Goal: Check status

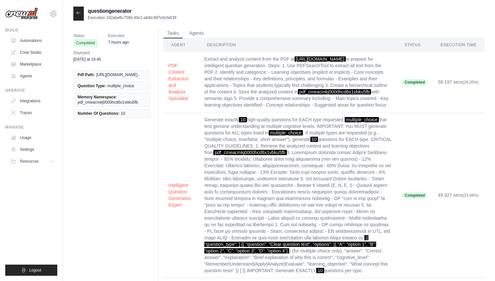
click at [79, 13] on icon at bounding box center [78, 12] width 5 height 5
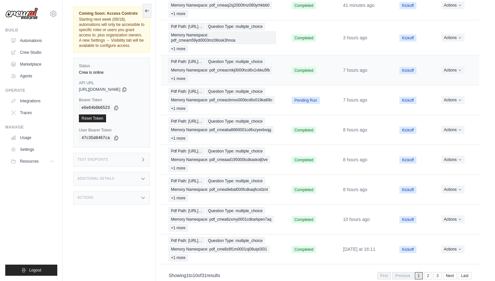
scroll to position [146, 0]
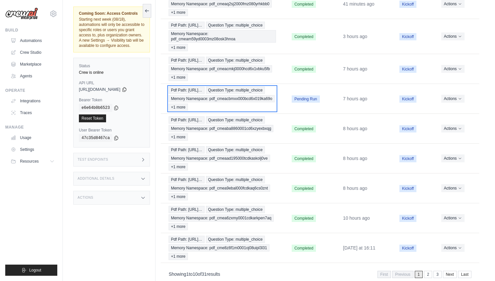
click at [237, 111] on div "Pdf Path: https://tutorelli-pdfs.s3.us-… Question Type: multiple_choice Memory …" at bounding box center [222, 98] width 107 height 24
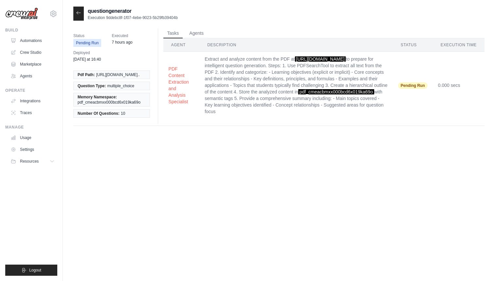
click at [80, 11] on icon at bounding box center [78, 12] width 5 height 5
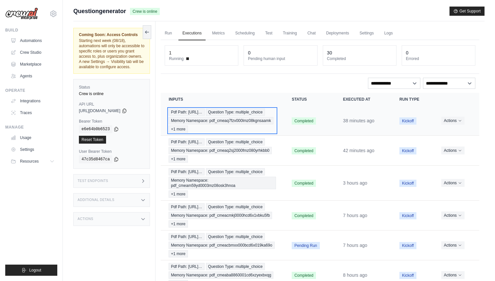
click at [256, 115] on div "Pdf Path: https://tutorelli-pdfs.s3.us-… Question Type: multiple_choice Memory …" at bounding box center [222, 120] width 107 height 24
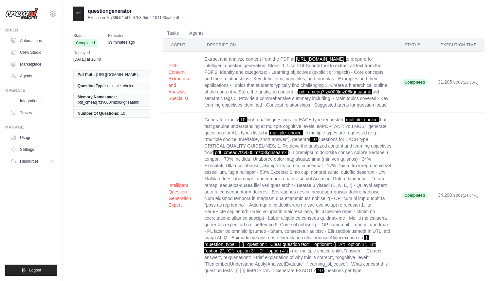
click at [79, 14] on icon at bounding box center [78, 12] width 5 height 5
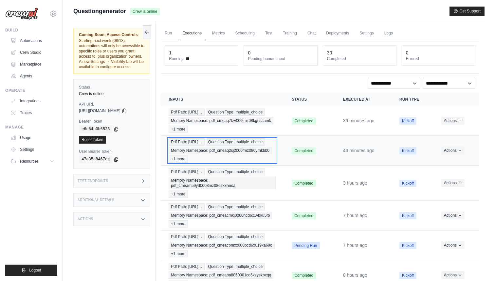
click at [242, 156] on div "Pdf Path: https://tutorelli-pdfs.s3.us-… Question Type: multiple_choice Memory …" at bounding box center [222, 150] width 107 height 24
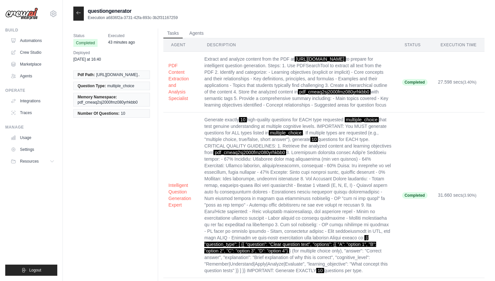
click at [78, 15] on icon at bounding box center [78, 12] width 5 height 5
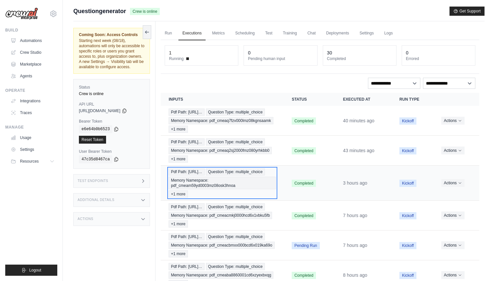
click at [233, 197] on div "Pdf Path: https://tutorelli-pdfs.s3.us-… Question Type: multiple_choice Memory …" at bounding box center [222, 182] width 107 height 29
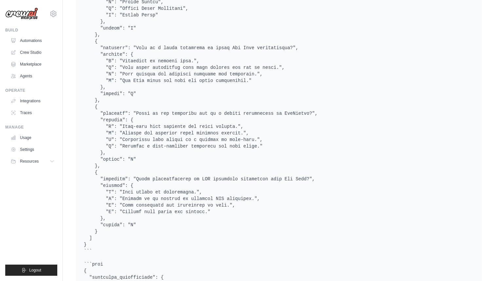
scroll to position [1105, 0]
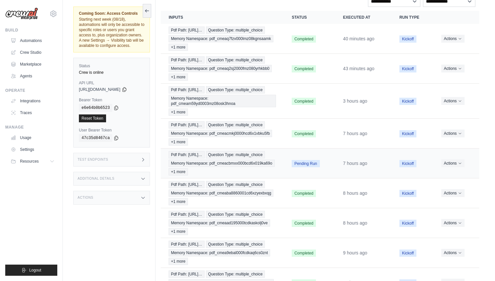
scroll to position [83, 0]
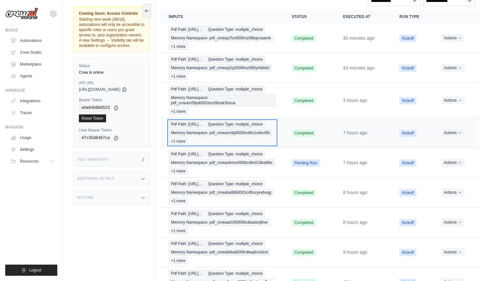
click at [236, 145] on div "Pdf Path: https://tutorelli-pdfs.s3.us-… Question Type: multiple_choice Memory …" at bounding box center [222, 133] width 107 height 24
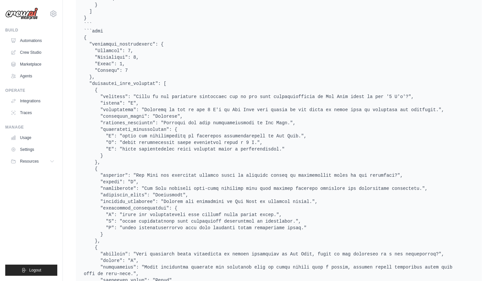
scroll to position [1365, 0]
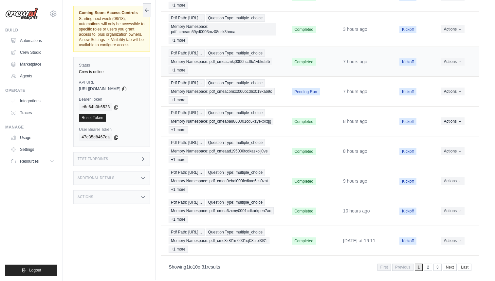
scroll to position [155, 0]
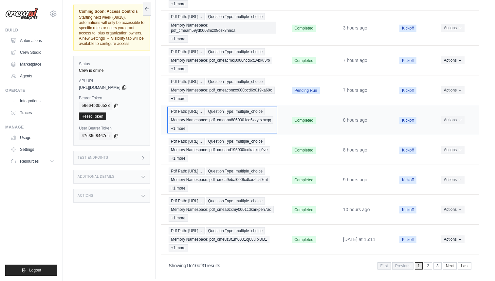
click at [204, 115] on span "Pdf Path: [URL]…" at bounding box center [187, 111] width 36 height 7
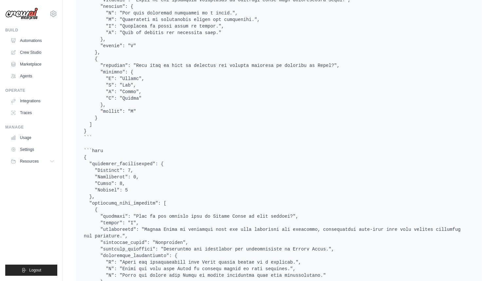
scroll to position [1275, 0]
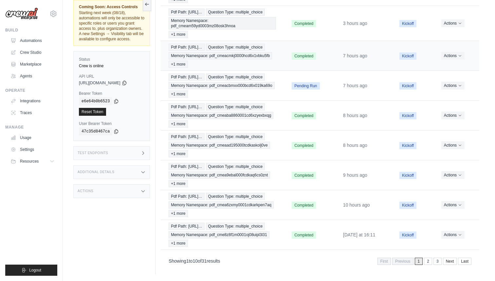
scroll to position [250, 0]
click at [204, 222] on span "Pdf Path: https://tutorelli-pdfs.s3.us-…" at bounding box center [187, 225] width 36 height 7
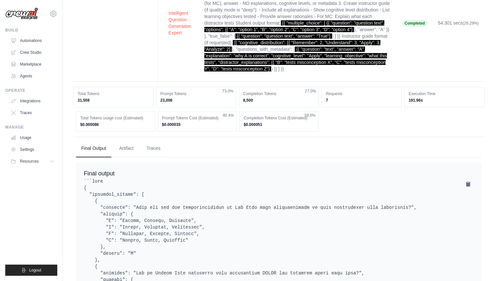
scroll to position [513, 0]
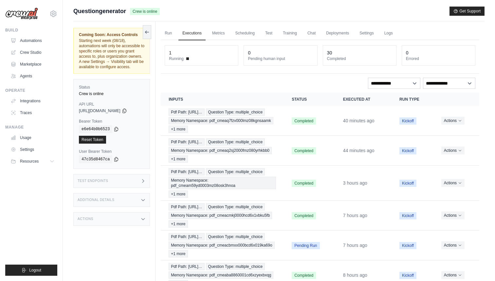
click at [185, 57] on dt "Running" at bounding box center [201, 58] width 65 height 5
click at [182, 55] on div "1" at bounding box center [201, 52] width 65 height 7
click at [176, 56] on span "Running" at bounding box center [176, 58] width 15 height 5
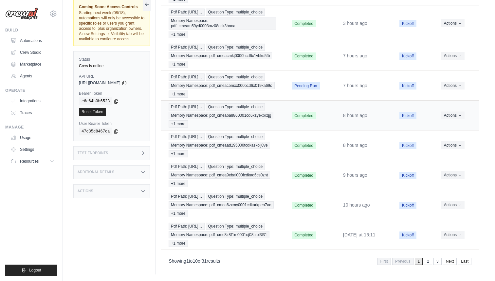
scroll to position [194, 0]
click at [462, 87] on icon "Actions for execution" at bounding box center [460, 85] width 4 height 4
click at [414, 73] on td "Kickoff" at bounding box center [413, 86] width 42 height 30
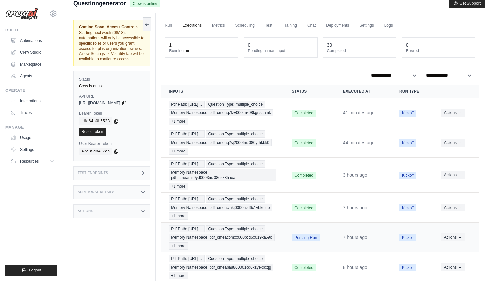
scroll to position [0, 0]
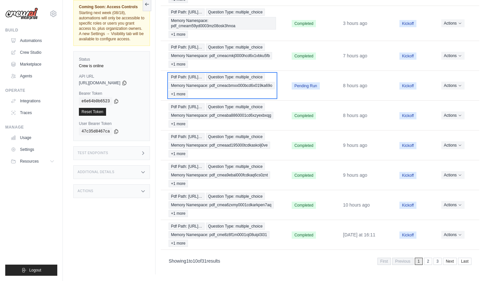
click at [250, 89] on div "Pdf Path: https://tutorelli-pdfs.s3.us-… Question Type: multiple_choice Memory …" at bounding box center [222, 85] width 107 height 24
